Goal: Information Seeking & Learning: Learn about a topic

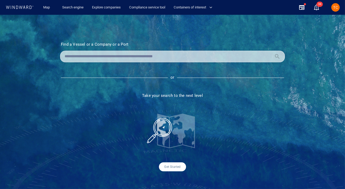
click at [69, 4] on link "Search engine" at bounding box center [73, 7] width 26 height 9
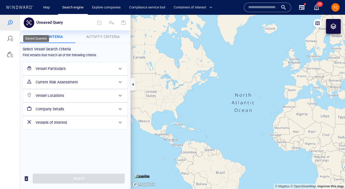
click at [11, 38] on div at bounding box center [10, 38] width 6 height 6
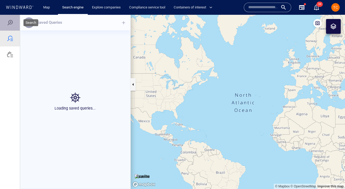
click at [9, 22] on div at bounding box center [10, 22] width 6 height 6
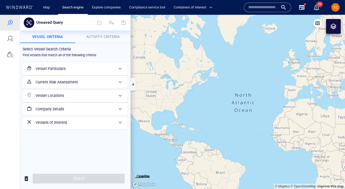
click at [61, 109] on h6 "Company Details" at bounding box center [75, 109] width 78 height 7
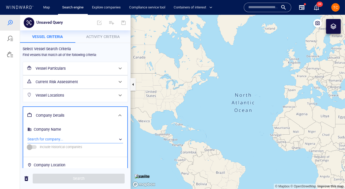
click at [53, 138] on div "​" at bounding box center [75, 139] width 96 height 8
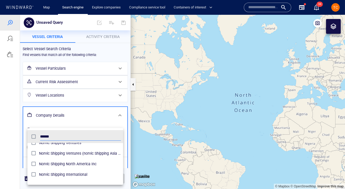
scroll to position [12, 0]
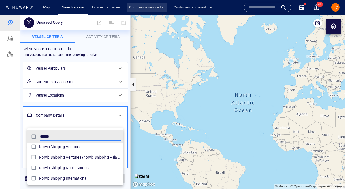
type input "******"
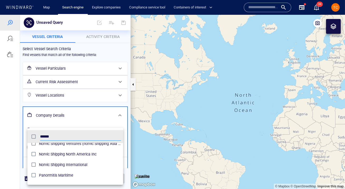
scroll to position [32, 0]
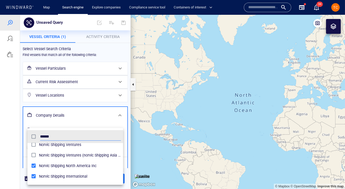
scroll to position [8, 0]
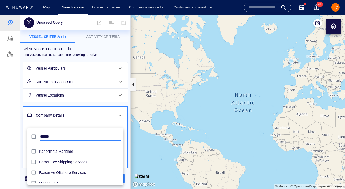
scroll to position [50, 0]
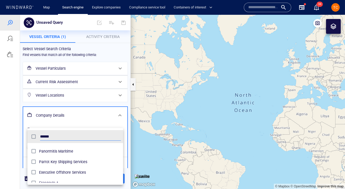
click at [108, 104] on div at bounding box center [172, 102] width 345 height 174
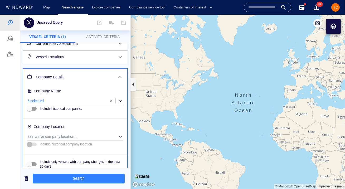
scroll to position [64, 0]
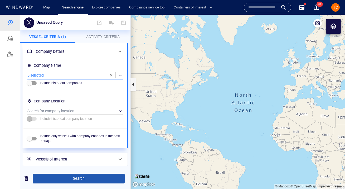
click at [83, 176] on span "Search" at bounding box center [79, 178] width 84 height 7
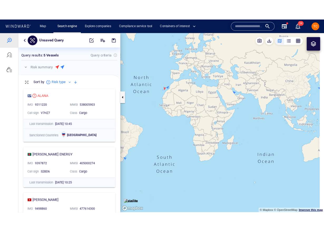
scroll to position [159, 110]
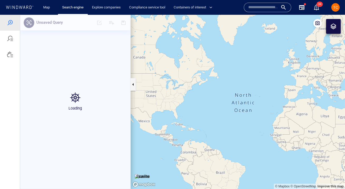
click at [259, 10] on input "text" at bounding box center [263, 7] width 30 height 8
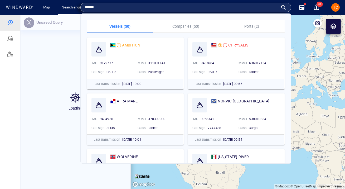
type input "******"
click at [180, 25] on p "Companies (50)" at bounding box center [186, 26] width 60 height 6
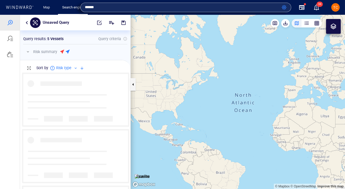
scroll to position [0, 0]
click at [154, 9] on input "******" at bounding box center [182, 7] width 194 height 8
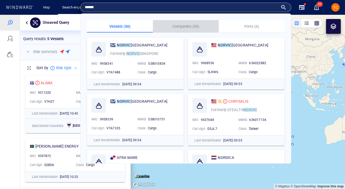
click at [185, 29] on p "Companies (50)" at bounding box center [186, 26] width 60 height 6
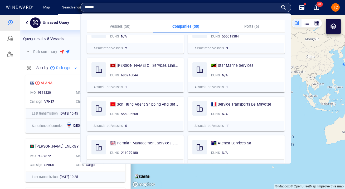
scroll to position [174, 0]
